Goal: Task Accomplishment & Management: Use online tool/utility

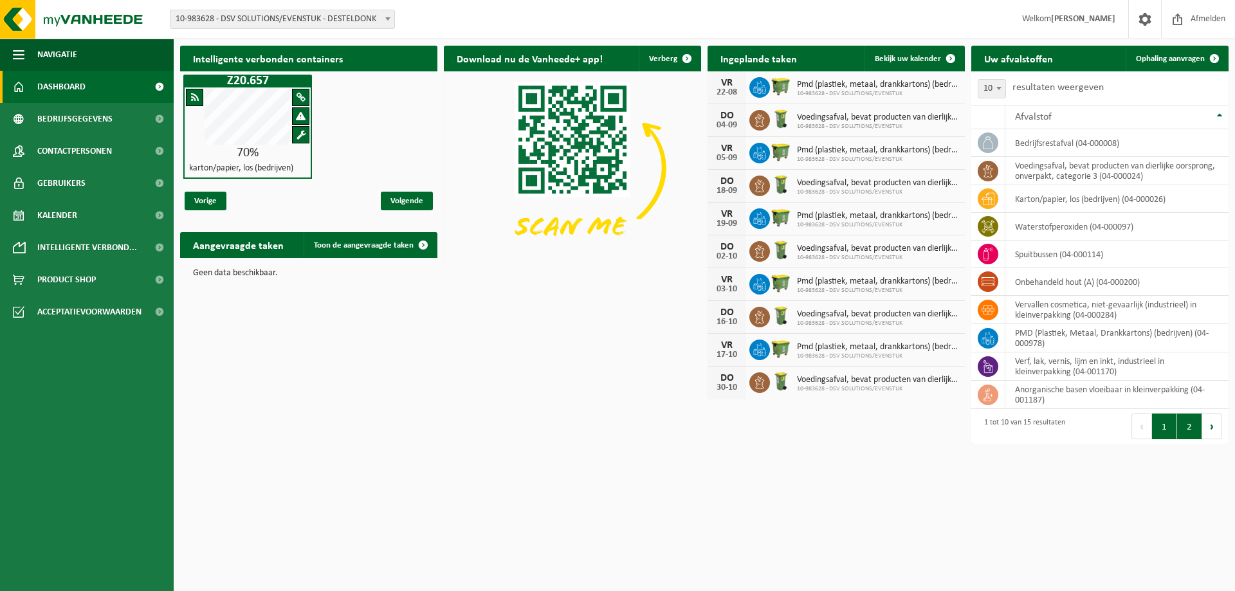
click at [1190, 431] on button "2" at bounding box center [1189, 426] width 25 height 26
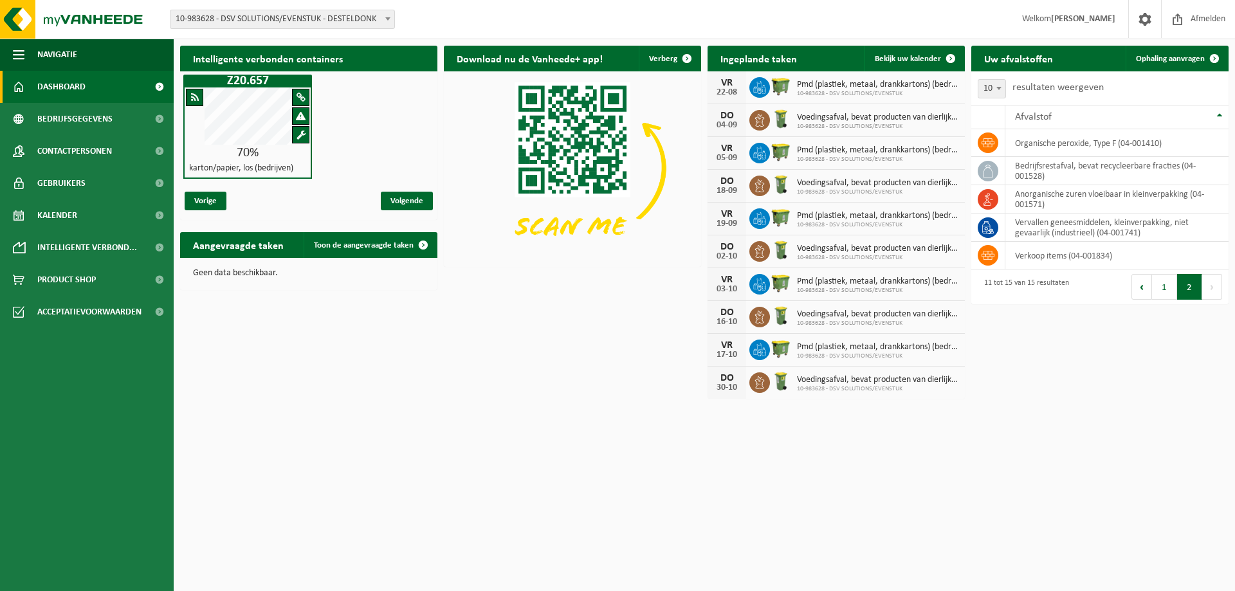
click at [1168, 289] on button "1" at bounding box center [1164, 287] width 25 height 26
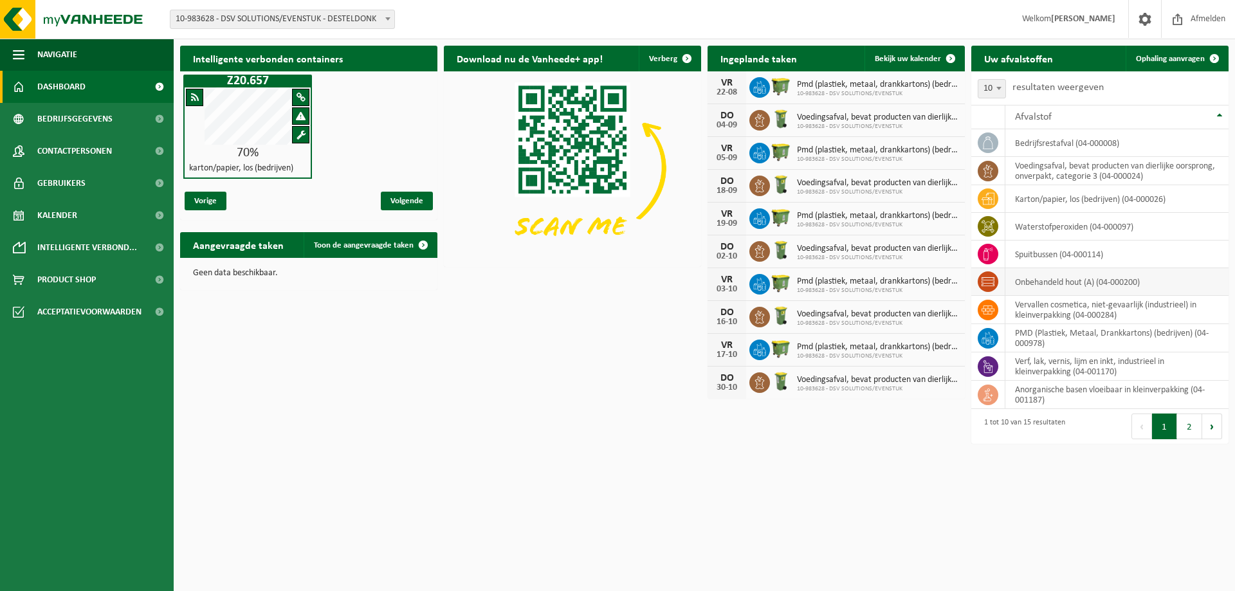
click at [984, 278] on icon at bounding box center [987, 281] width 13 height 13
click at [1035, 281] on td "onbehandeld hout (A) (04-000200)" at bounding box center [1116, 282] width 223 height 28
click at [991, 286] on icon at bounding box center [987, 281] width 13 height 9
click at [990, 287] on icon at bounding box center [987, 281] width 13 height 13
click at [1213, 55] on span at bounding box center [1214, 59] width 26 height 26
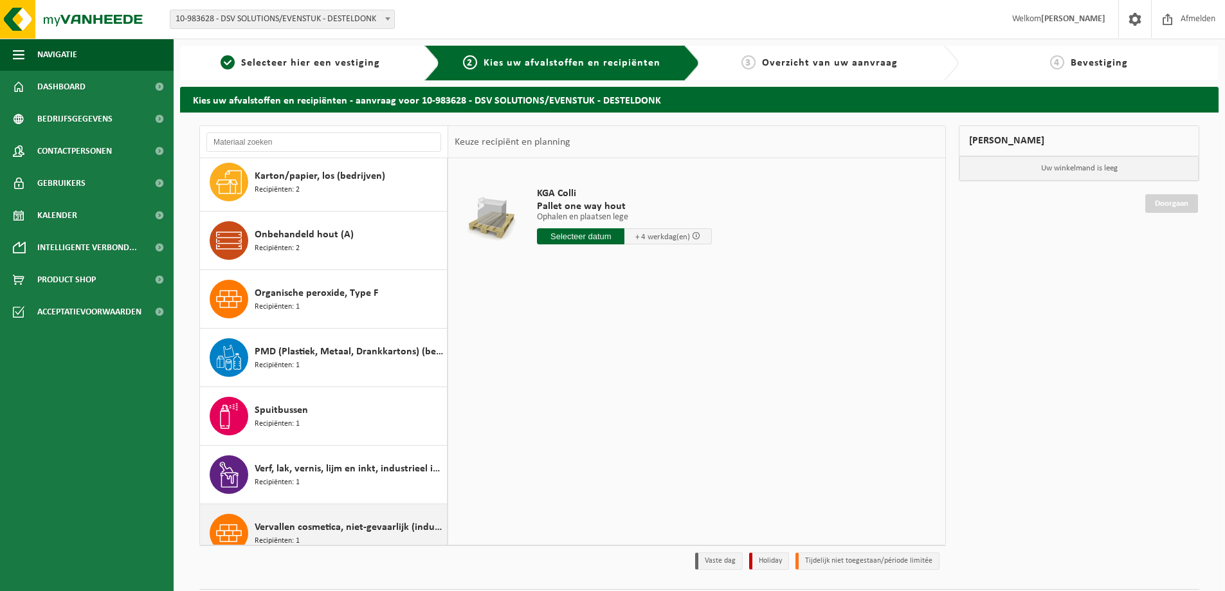
scroll to position [111, 0]
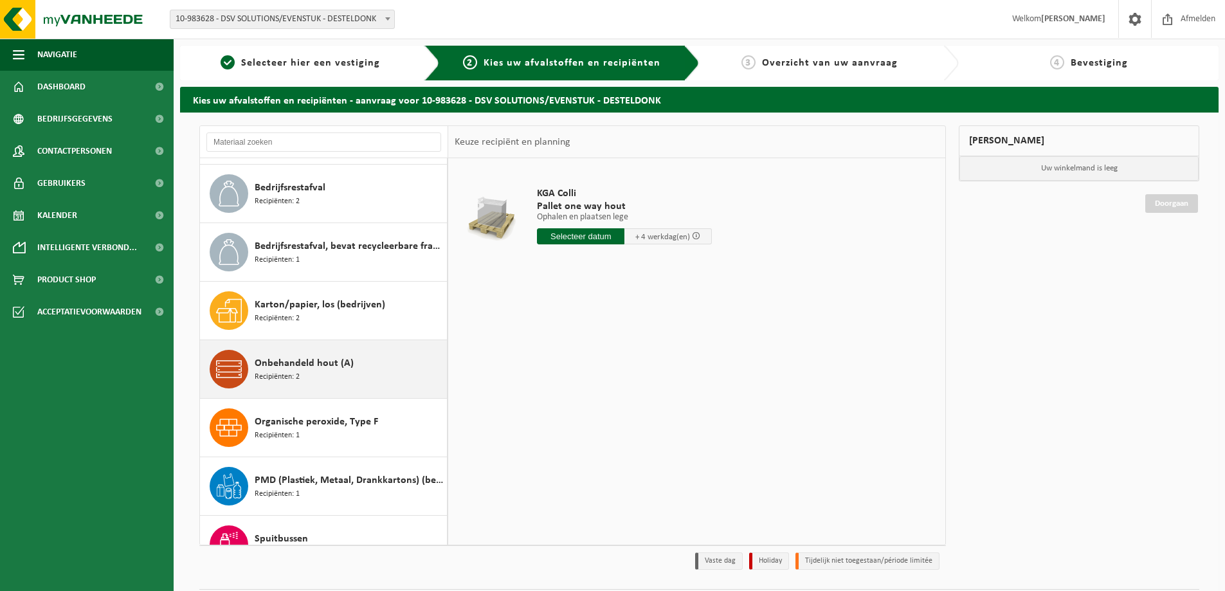
click at [319, 365] on span "Onbehandeld hout (A)" at bounding box center [304, 363] width 99 height 15
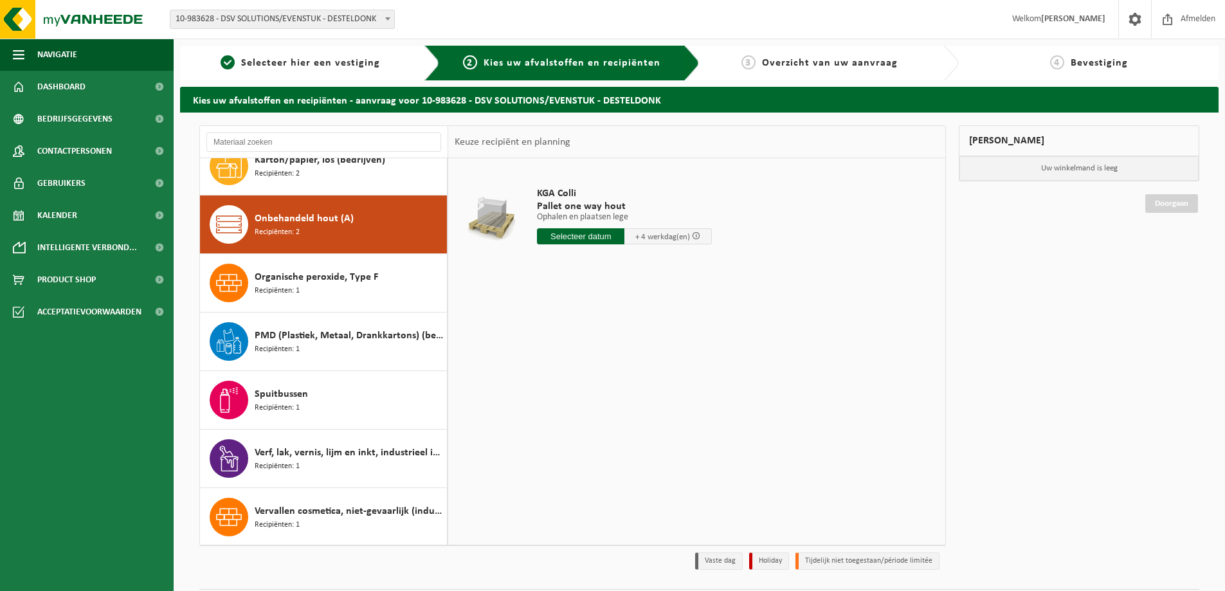
scroll to position [293, 0]
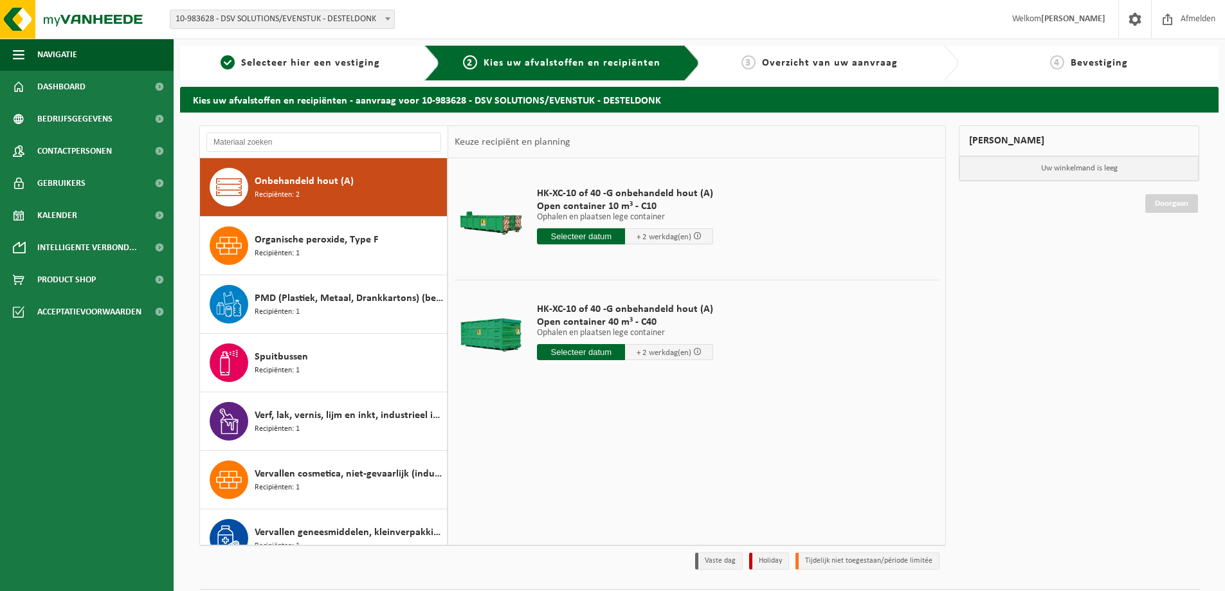
click at [584, 235] on input "text" at bounding box center [581, 236] width 88 height 16
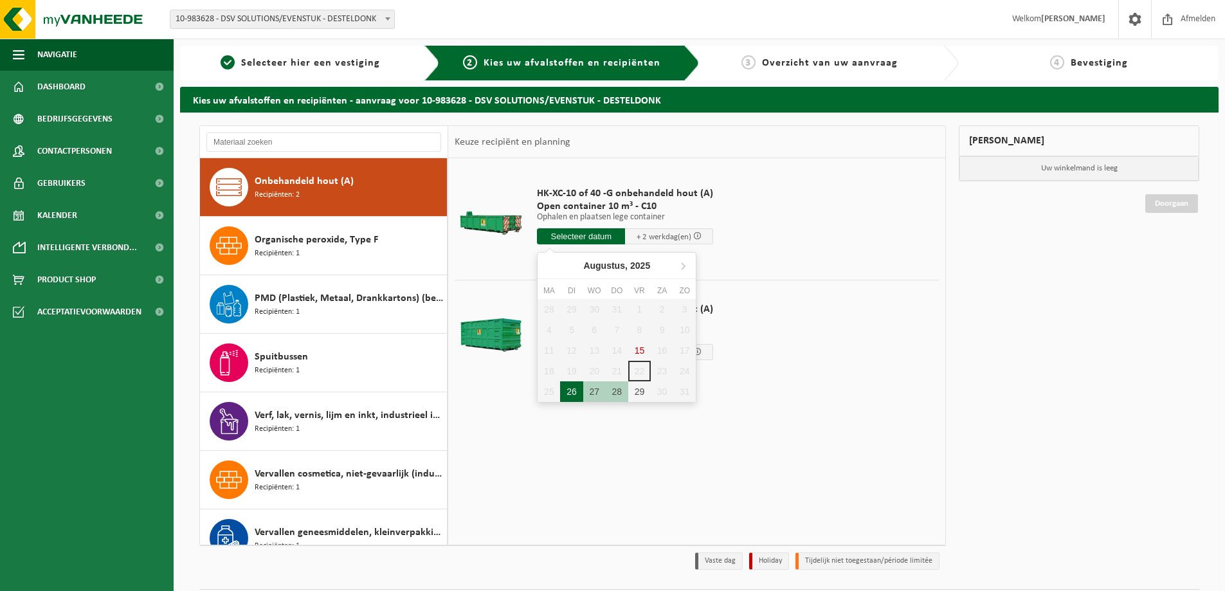
click at [573, 392] on div "26" at bounding box center [571, 391] width 23 height 21
type input "Van [DATE]"
type input "[DATE]"
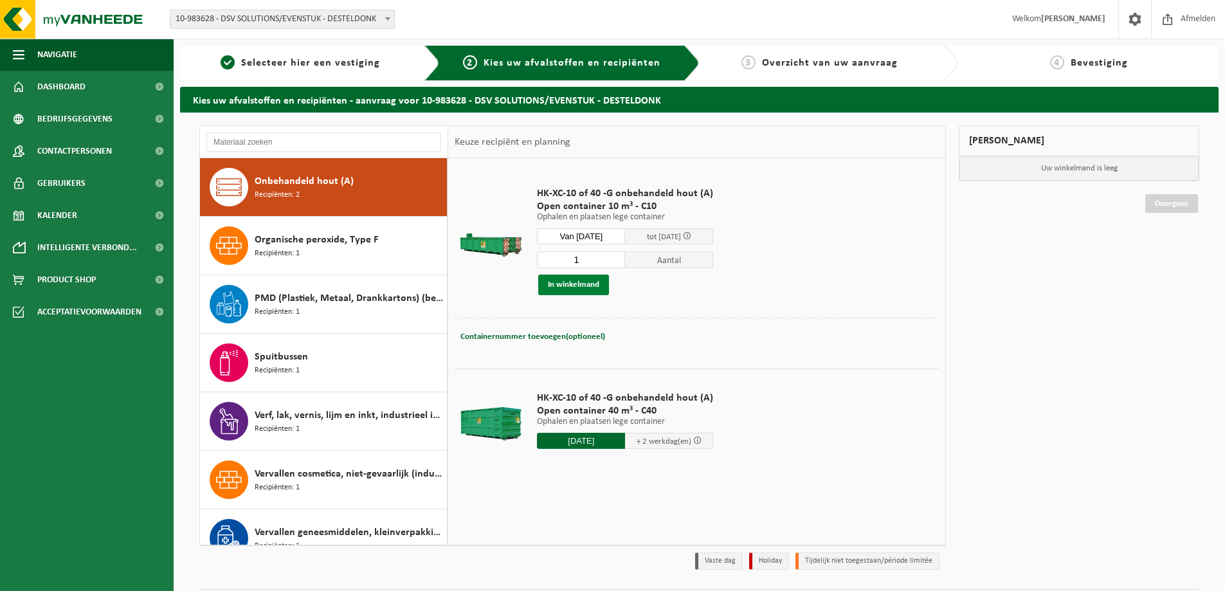
click at [579, 284] on button "In winkelmand" at bounding box center [573, 285] width 71 height 21
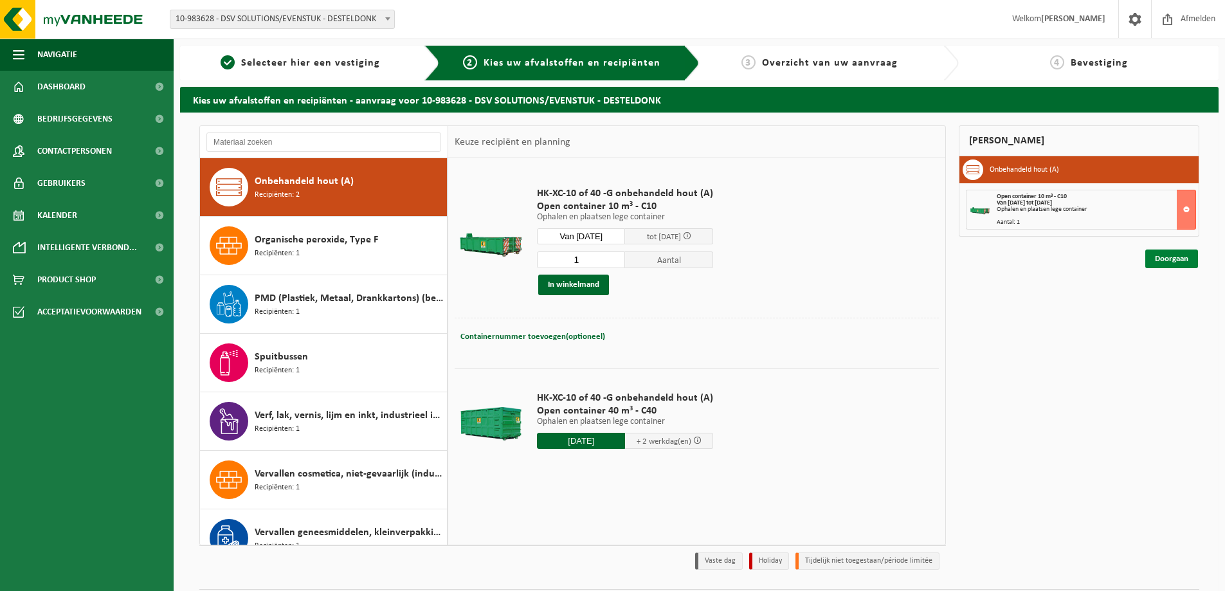
click at [1172, 259] on link "Doorgaan" at bounding box center [1171, 259] width 53 height 19
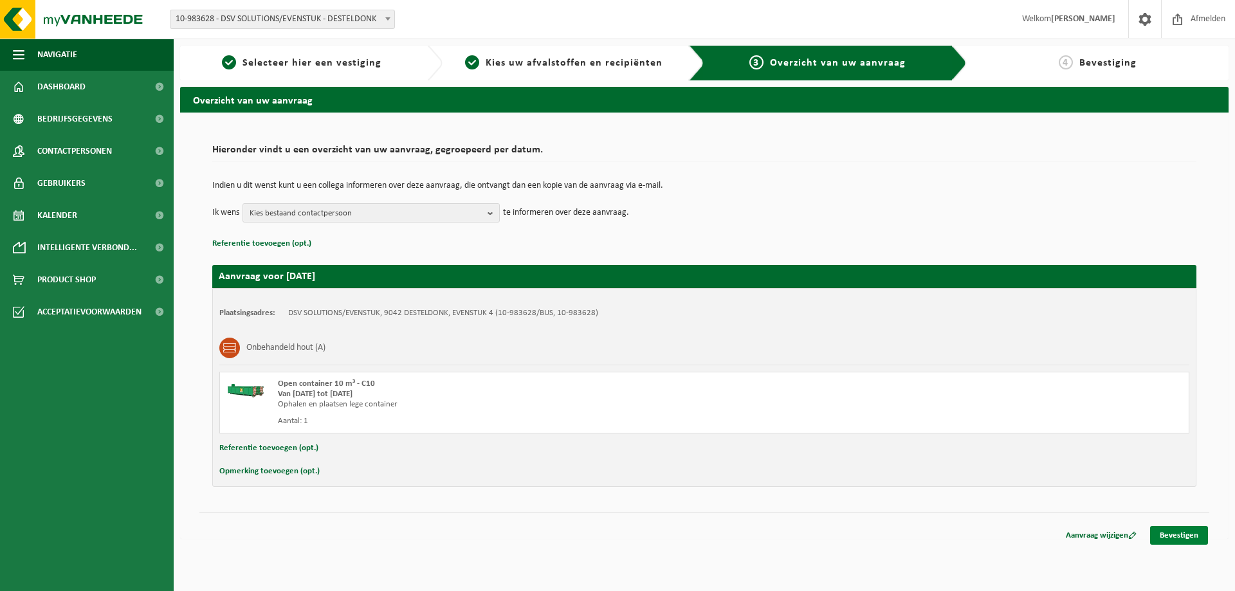
click at [1181, 534] on link "Bevestigen" at bounding box center [1179, 535] width 58 height 19
